Goal: Task Accomplishment & Management: Use online tool/utility

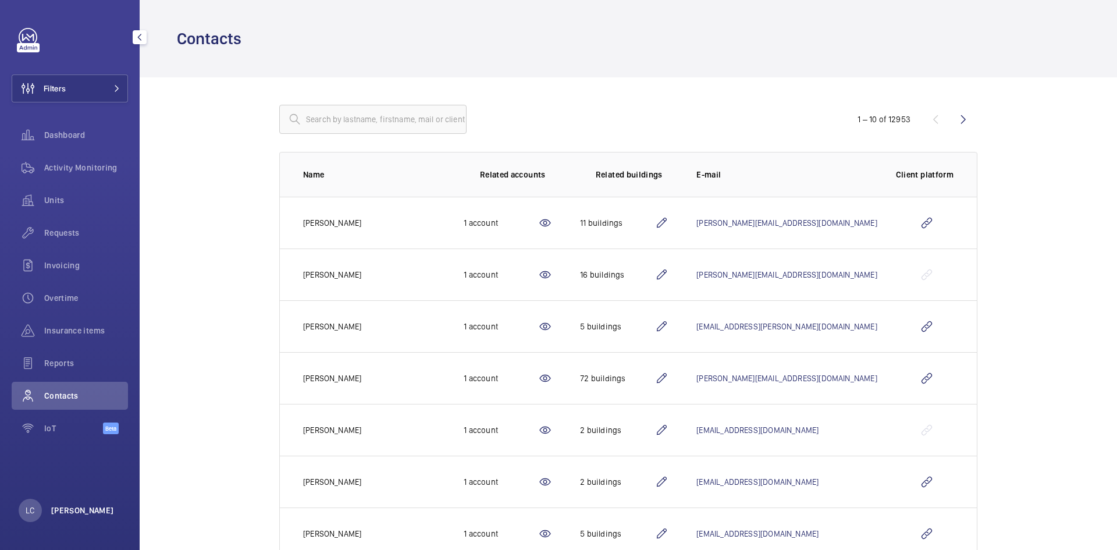
click at [65, 506] on p "[PERSON_NAME]" at bounding box center [82, 510] width 63 height 12
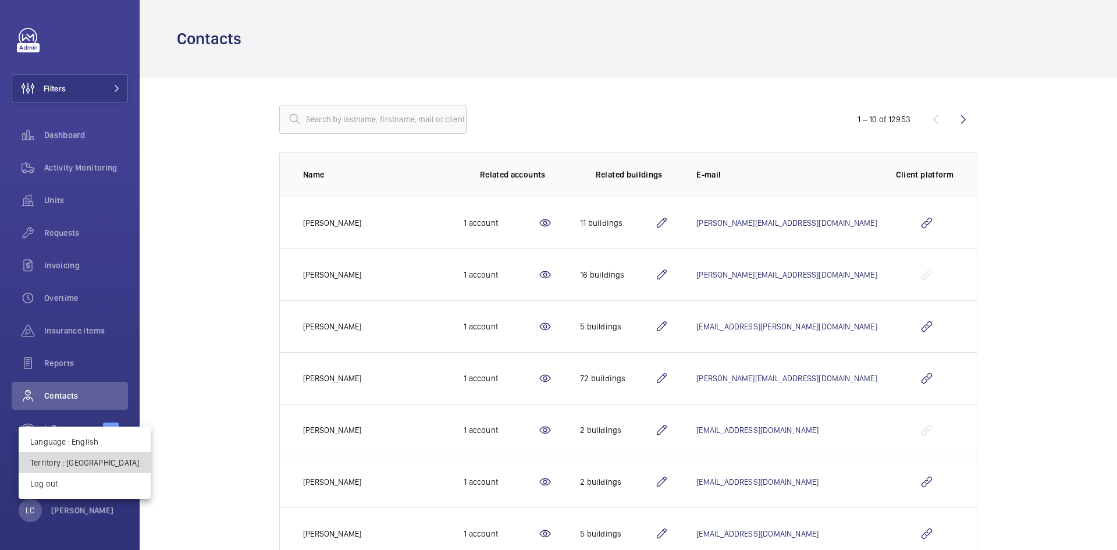
click at [110, 462] on p "Territory : [GEOGRAPHIC_DATA]" at bounding box center [84, 462] width 109 height 12
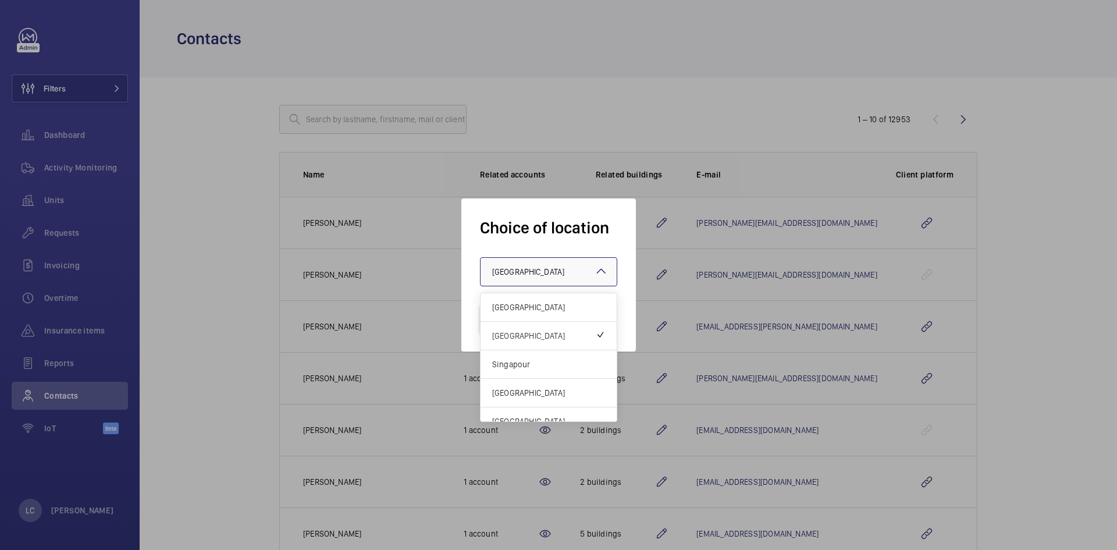
click at [553, 275] on div "× [GEOGRAPHIC_DATA]" at bounding box center [542, 272] width 101 height 12
click at [550, 368] on span "Singapour" at bounding box center [548, 364] width 113 height 12
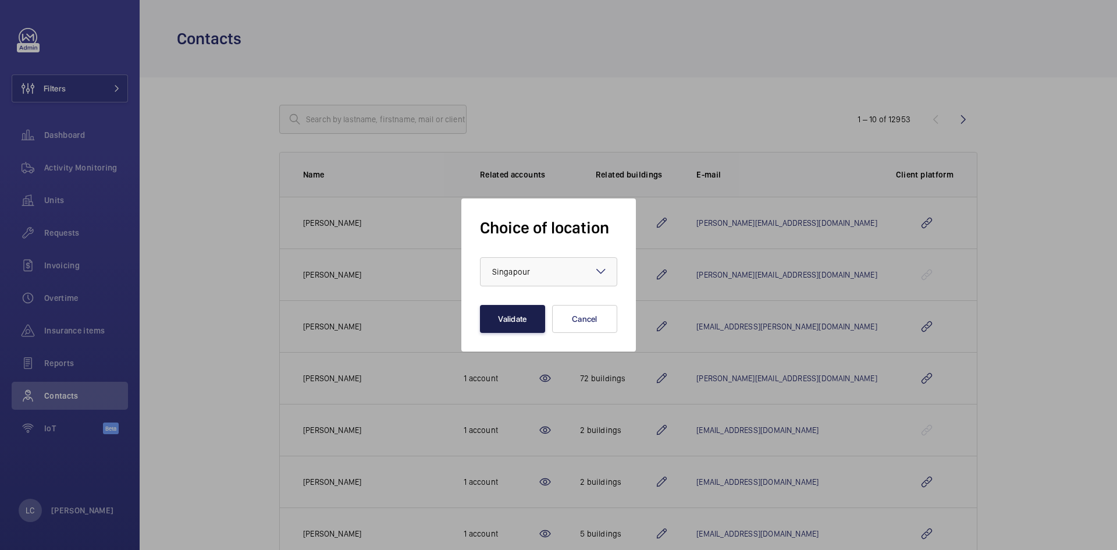
click at [519, 327] on button "Validate" at bounding box center [512, 319] width 65 height 28
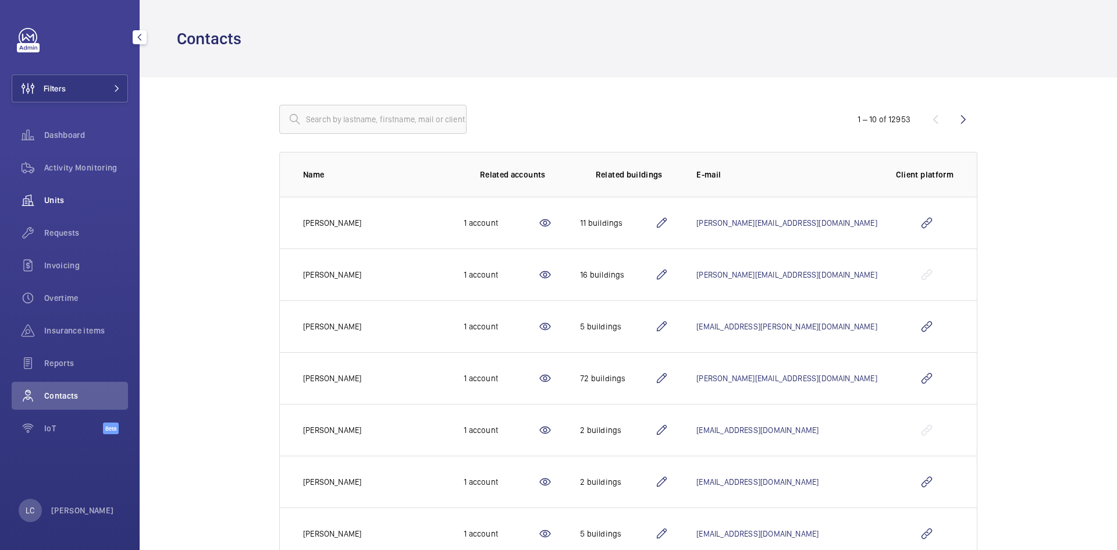
click at [79, 198] on span "Units" at bounding box center [86, 200] width 84 height 12
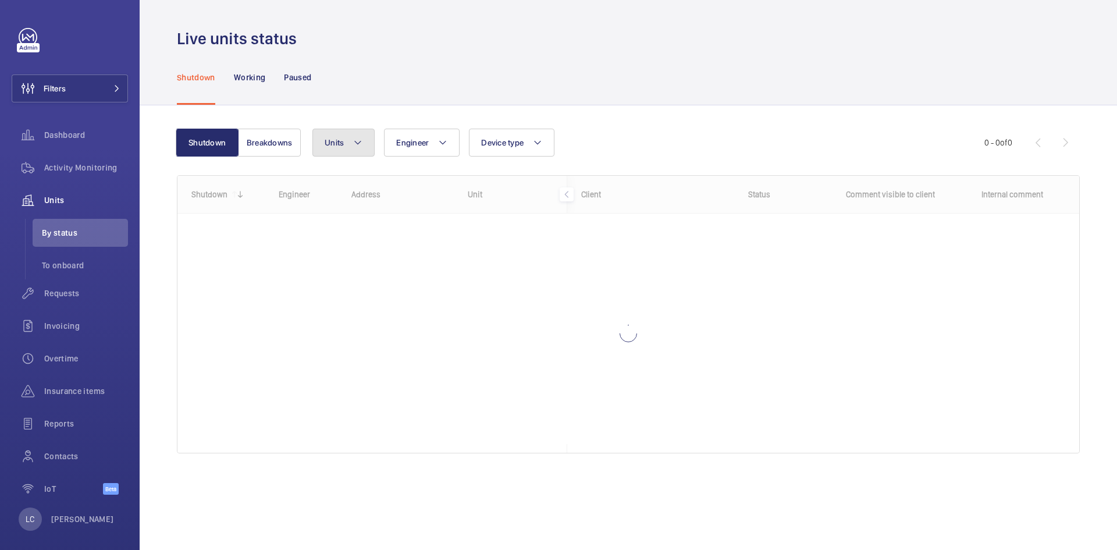
click at [358, 137] on mat-icon at bounding box center [357, 142] width 9 height 14
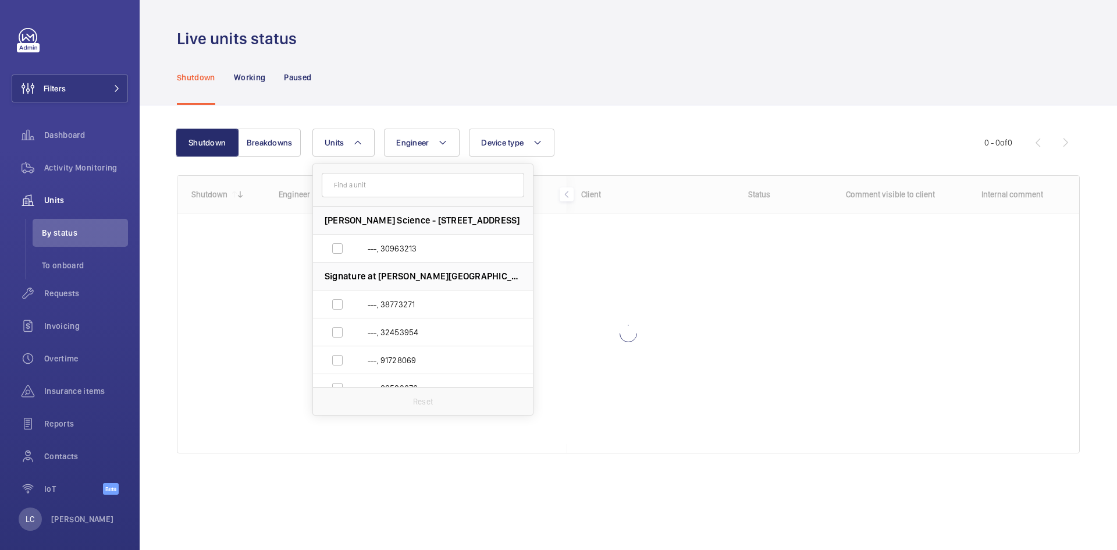
click at [395, 190] on input "text" at bounding box center [423, 185] width 202 height 24
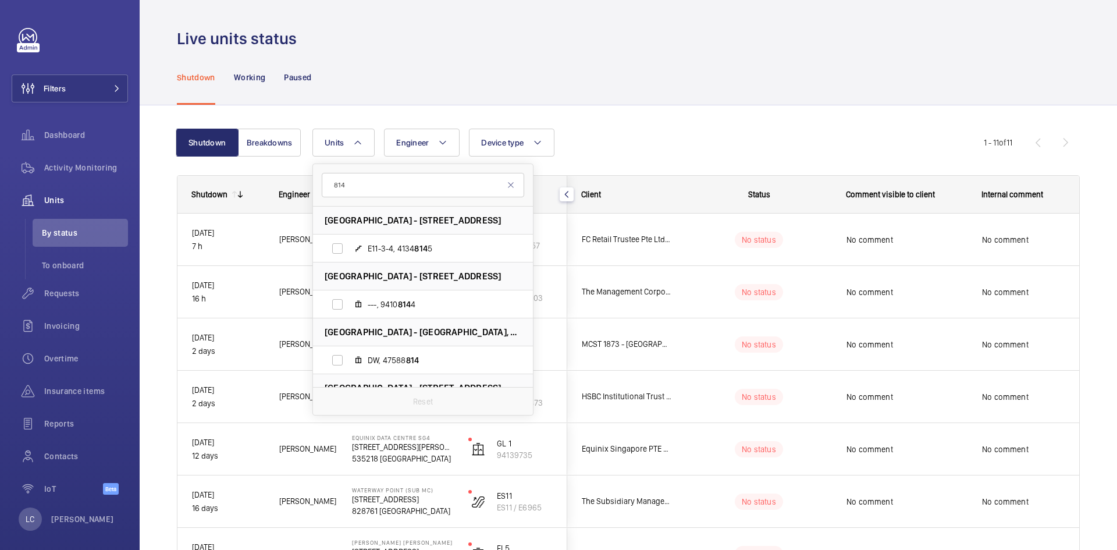
type input "814"
drag, startPoint x: 355, startPoint y: 191, endPoint x: 333, endPoint y: 187, distance: 22.5
click at [333, 189] on input "814" at bounding box center [423, 185] width 202 height 24
type input "4758"
click at [393, 304] on span "4758" at bounding box center [390, 303] width 19 height 9
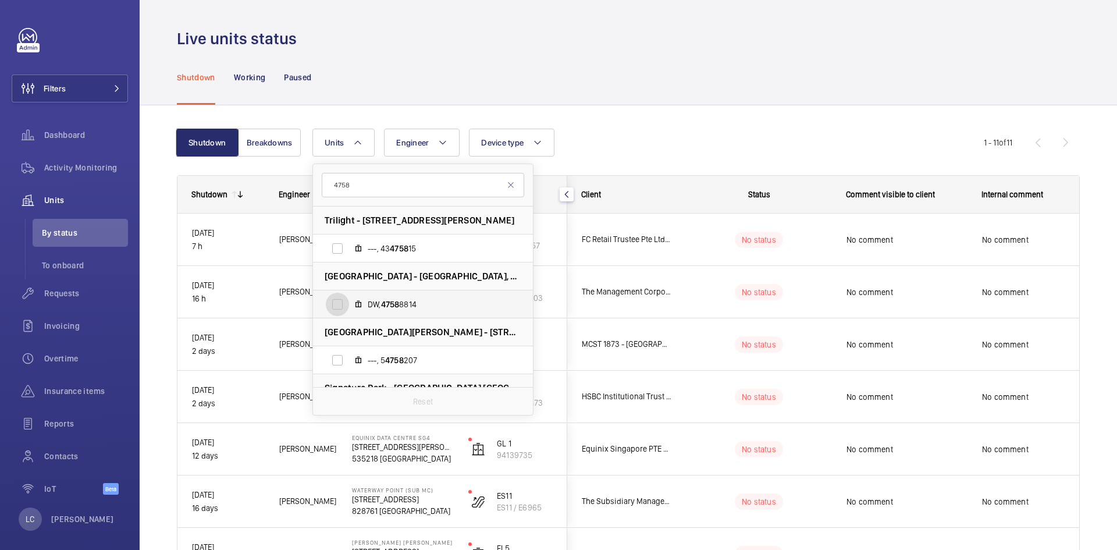
click at [349, 304] on input "DW, 4758 8814" at bounding box center [337, 304] width 23 height 23
checkbox input "true"
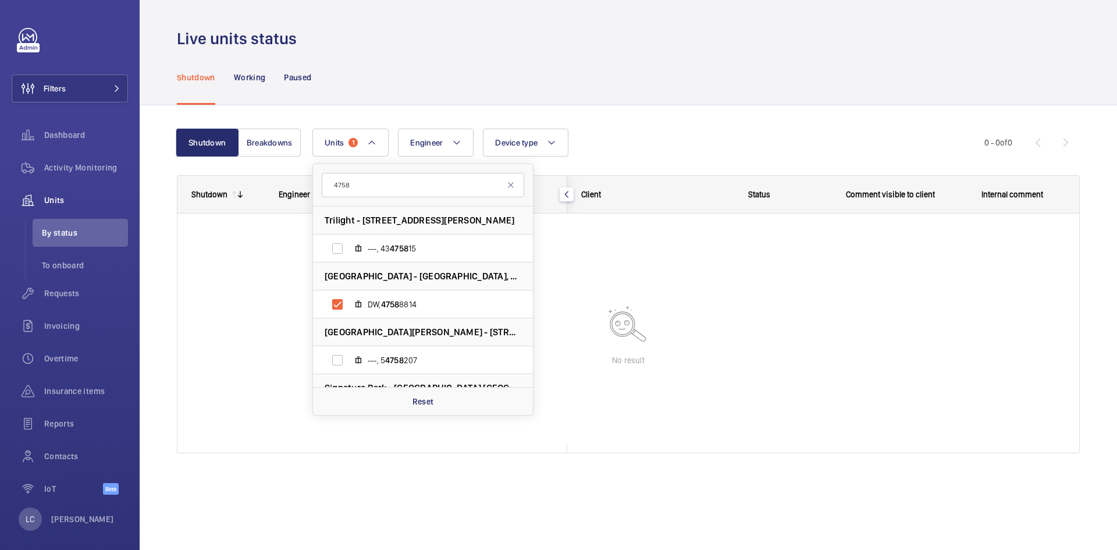
click at [741, 120] on div "Shutdown Breakdowns Units 1 4758 Trilight - 9 Newton Rd, 307997 SINGAPORE ---, …" at bounding box center [628, 295] width 903 height 371
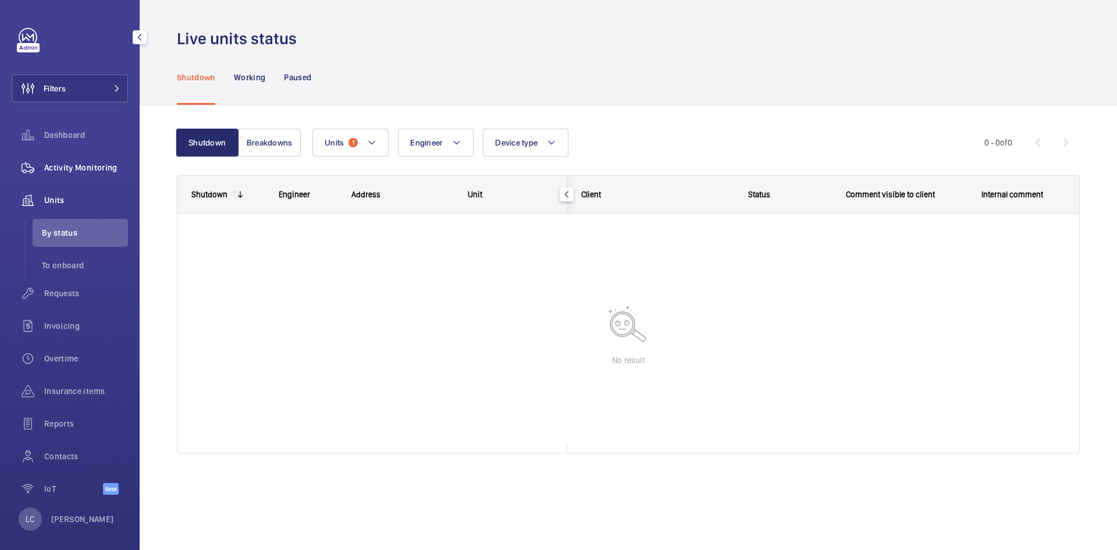
click at [107, 170] on span "Activity Monitoring" at bounding box center [86, 168] width 84 height 12
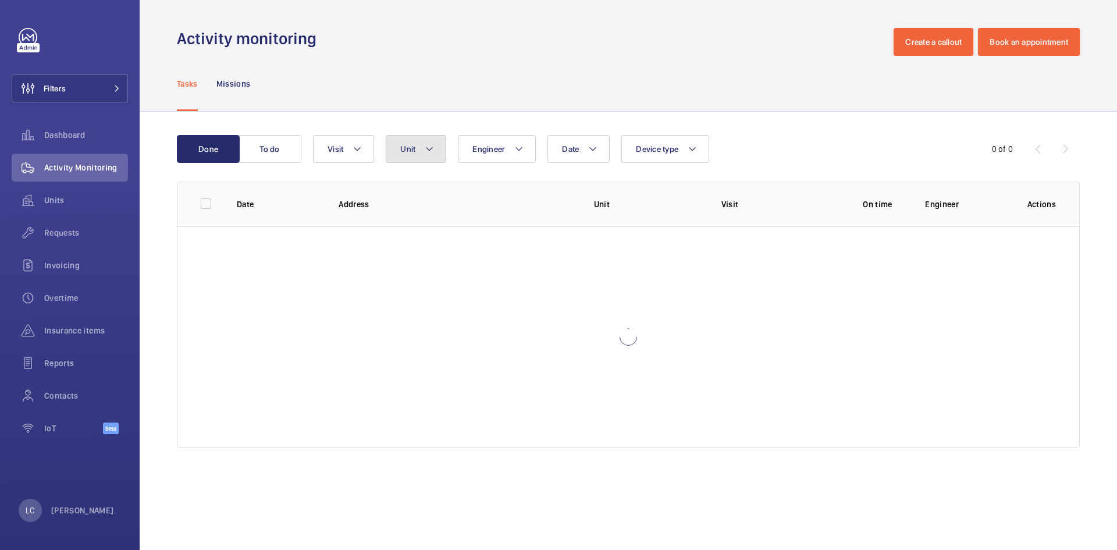
click at [410, 154] on button "Unit" at bounding box center [416, 149] width 60 height 28
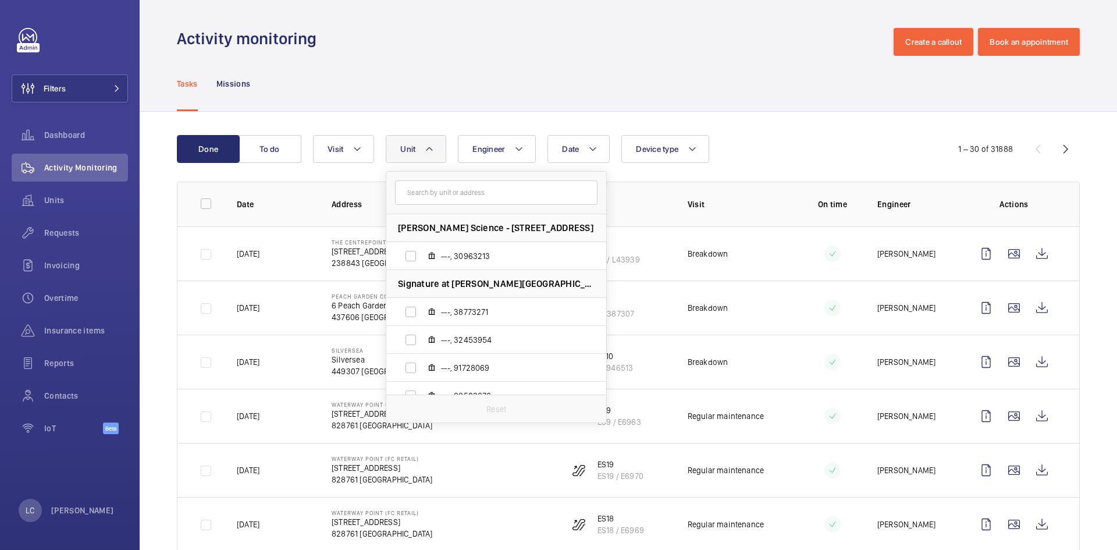
click at [421, 187] on input "text" at bounding box center [496, 192] width 202 height 24
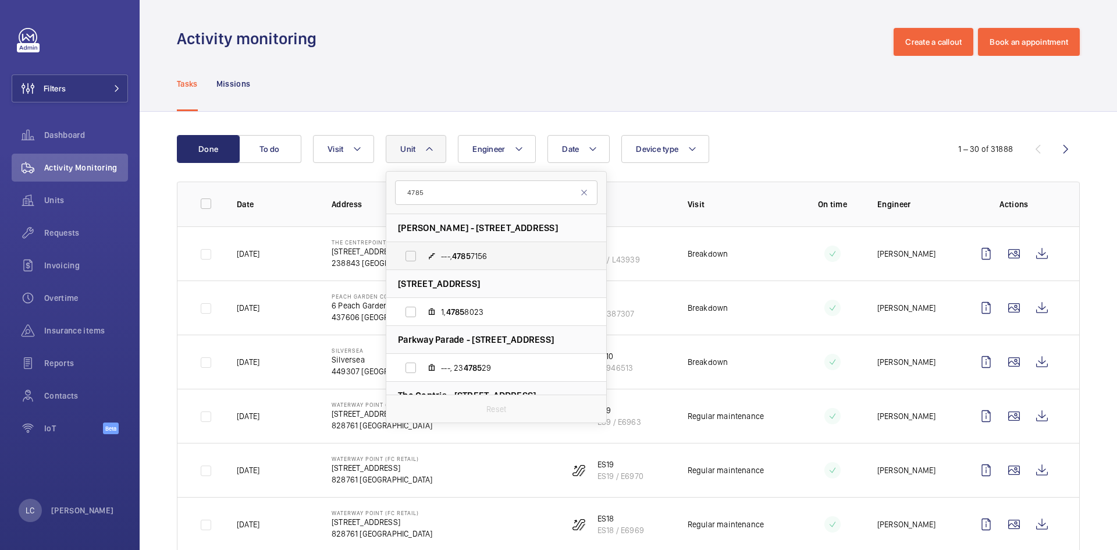
scroll to position [58, 0]
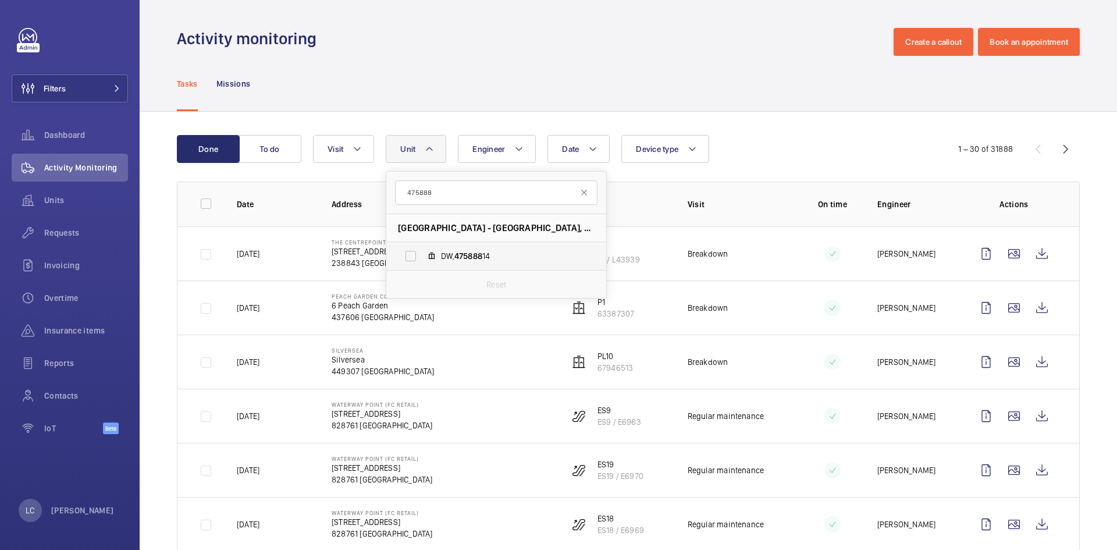
type input "475888"
click at [458, 246] on label "DW, 475888 14" at bounding box center [486, 256] width 201 height 28
click at [422, 246] on input "DW, 475888 14" at bounding box center [410, 255] width 23 height 23
checkbox input "true"
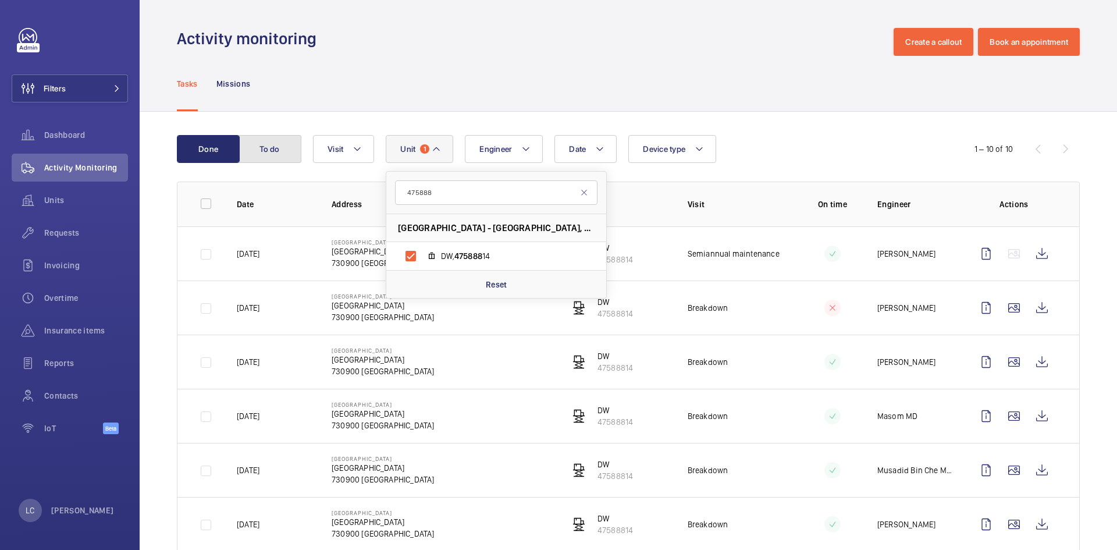
click at [286, 161] on button "To do" at bounding box center [269, 149] width 63 height 28
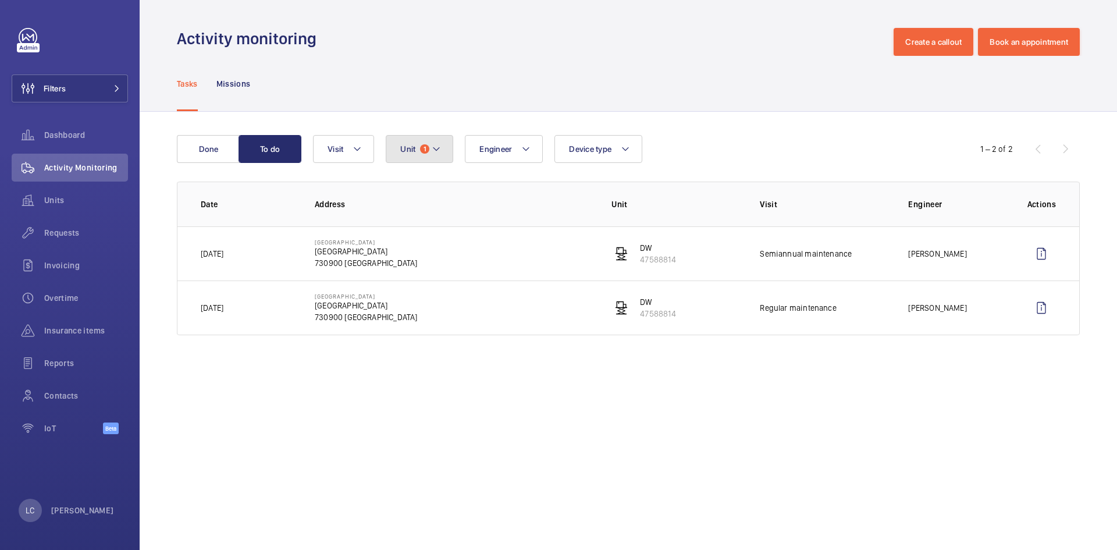
click at [440, 155] on mat-icon at bounding box center [435, 149] width 9 height 14
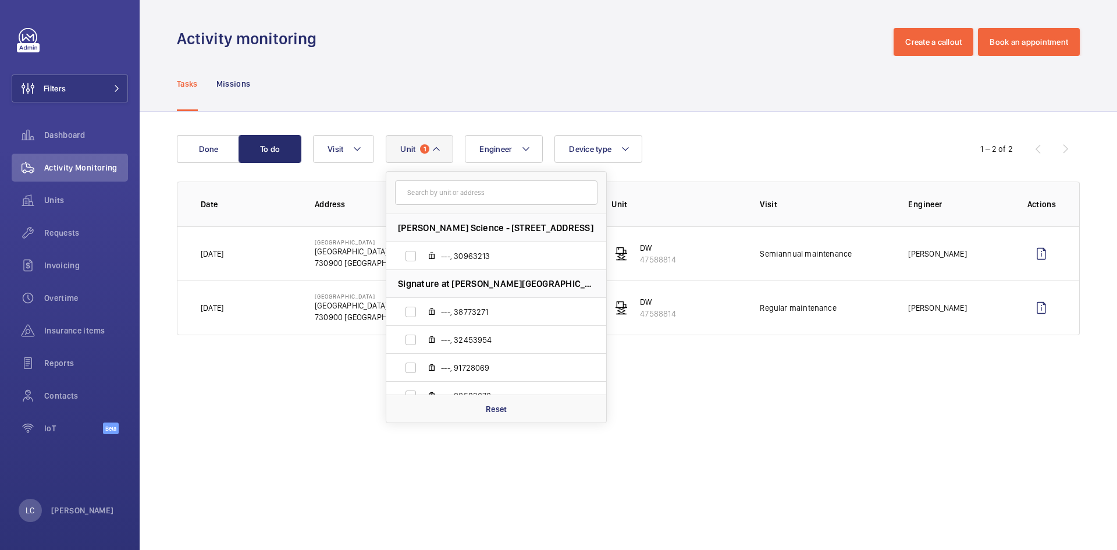
click at [440, 202] on input "text" at bounding box center [496, 192] width 202 height 24
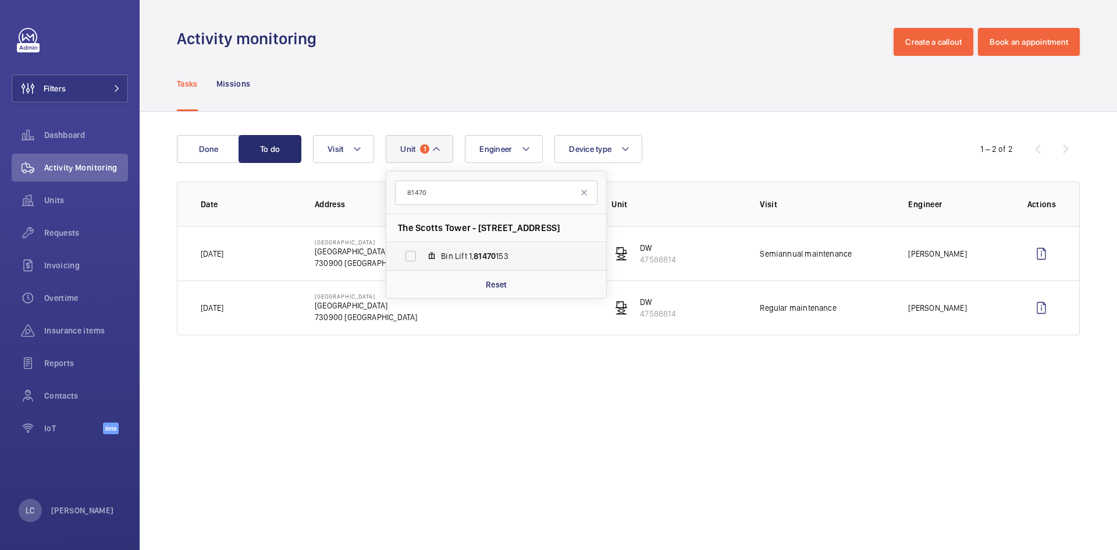
type input "81470"
click at [456, 258] on span "Bin Lift 1, 81470 153" at bounding box center [508, 256] width 135 height 12
click at [422, 258] on input "Bin Lift 1, 81470 153" at bounding box center [410, 255] width 23 height 23
checkbox input "true"
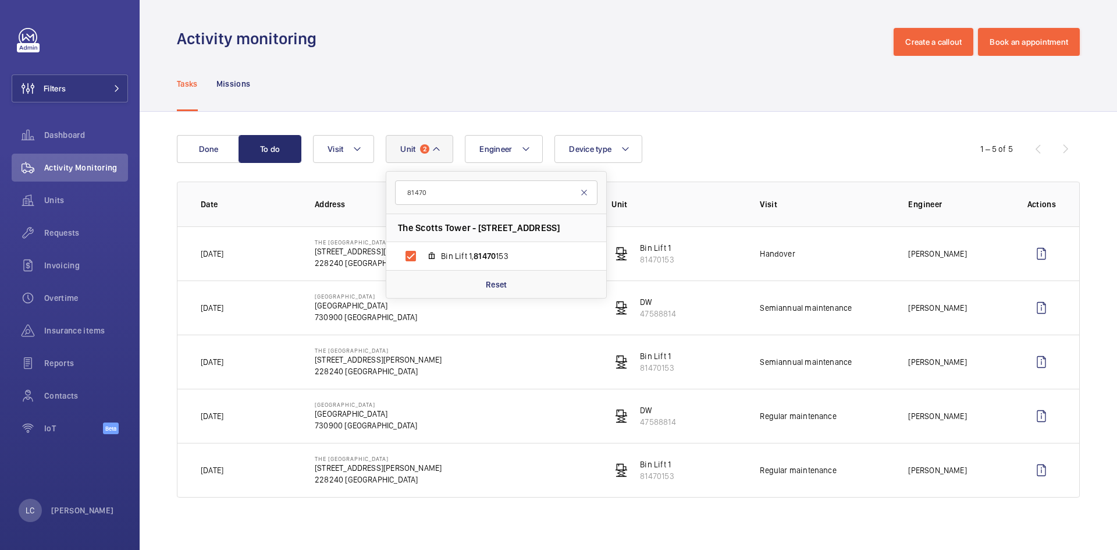
click at [582, 195] on mat-icon at bounding box center [583, 192] width 9 height 9
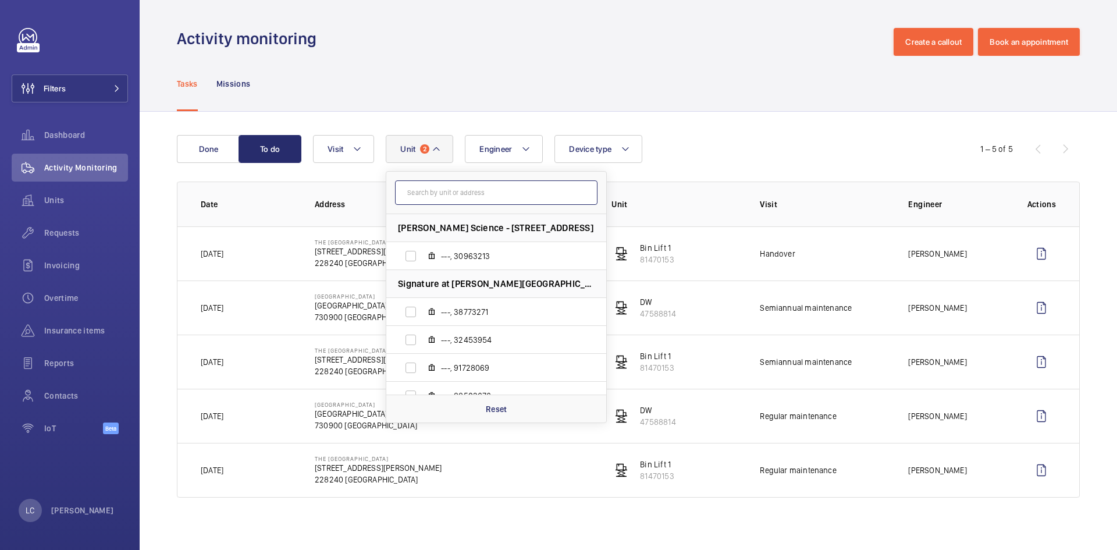
click at [431, 190] on input "text" at bounding box center [496, 192] width 202 height 24
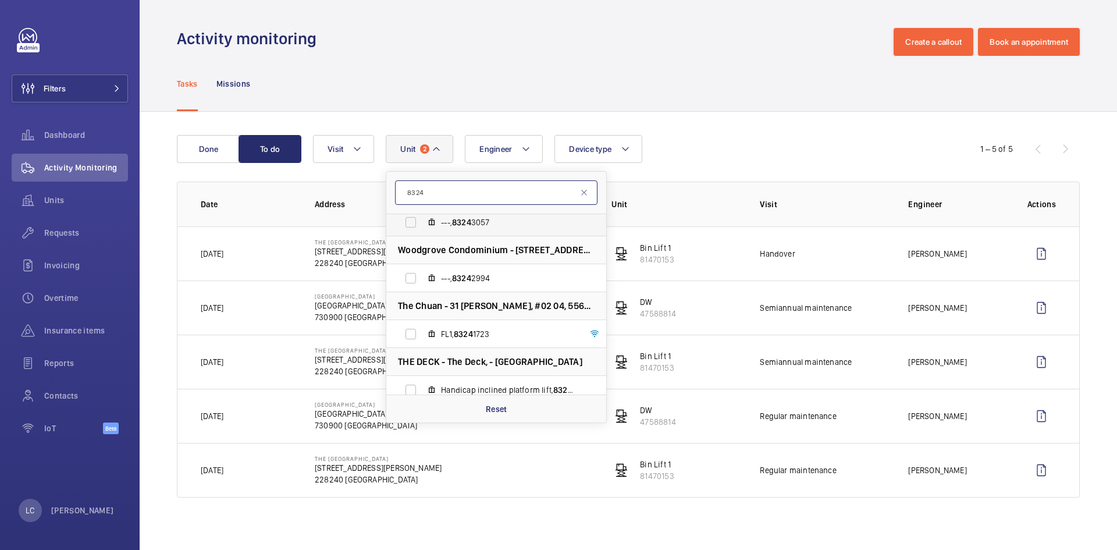
scroll to position [155, 0]
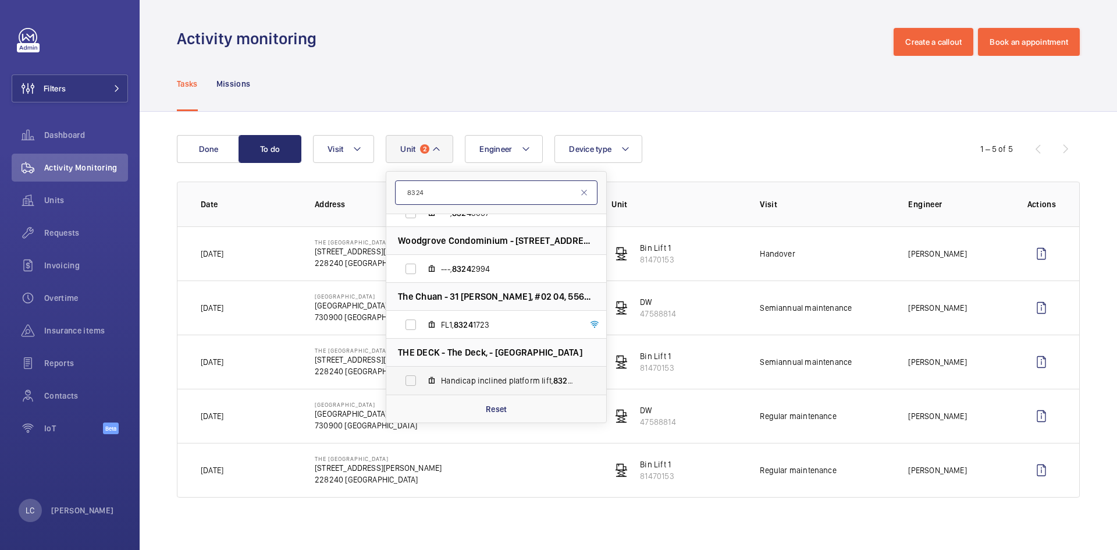
type input "8324"
click at [519, 390] on label "Handicap inclined platform lift, 8324 3999" at bounding box center [486, 380] width 201 height 28
click at [422, 390] on input "Handicap inclined platform lift, 8324 3999" at bounding box center [410, 380] width 23 height 23
checkbox input "true"
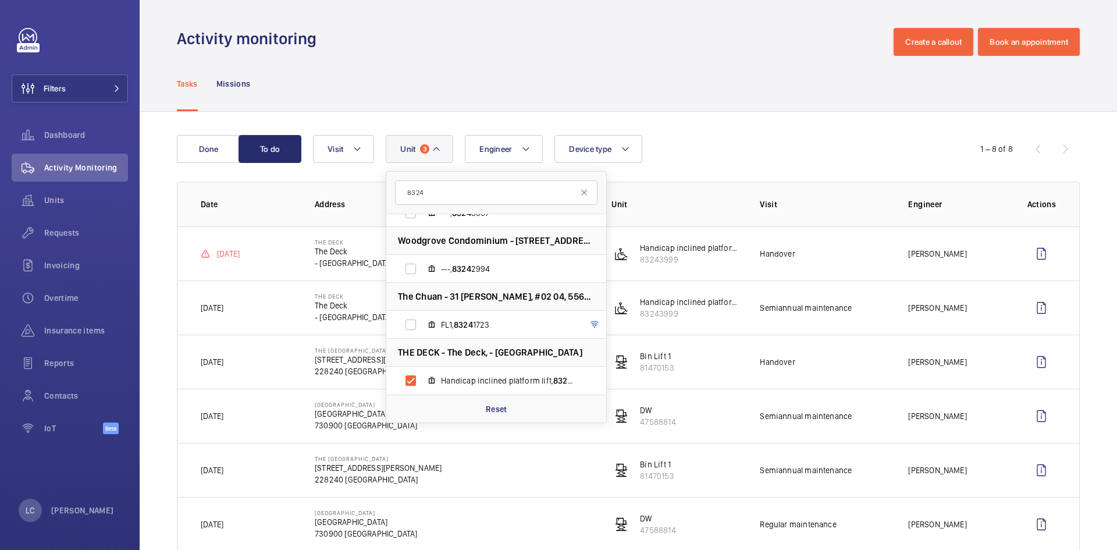
click at [704, 151] on div "Engineer Unit 3 8324 Nassim Park Residences - 17 Nassim Rd, 258391 SINGAPORE --…" at bounding box center [626, 149] width 627 height 28
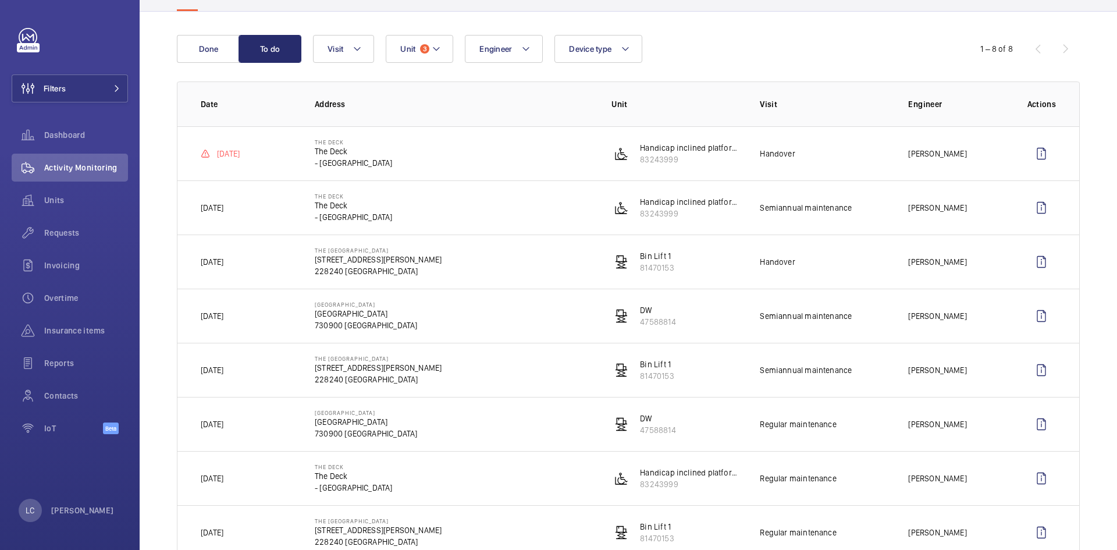
scroll to position [80, 0]
